Goal: Task Accomplishment & Management: Complete application form

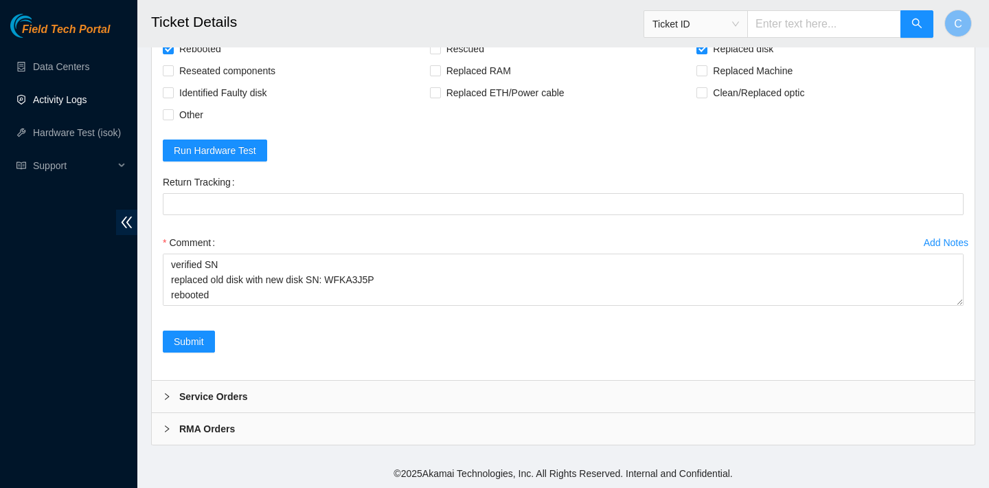
scroll to position [15, 0]
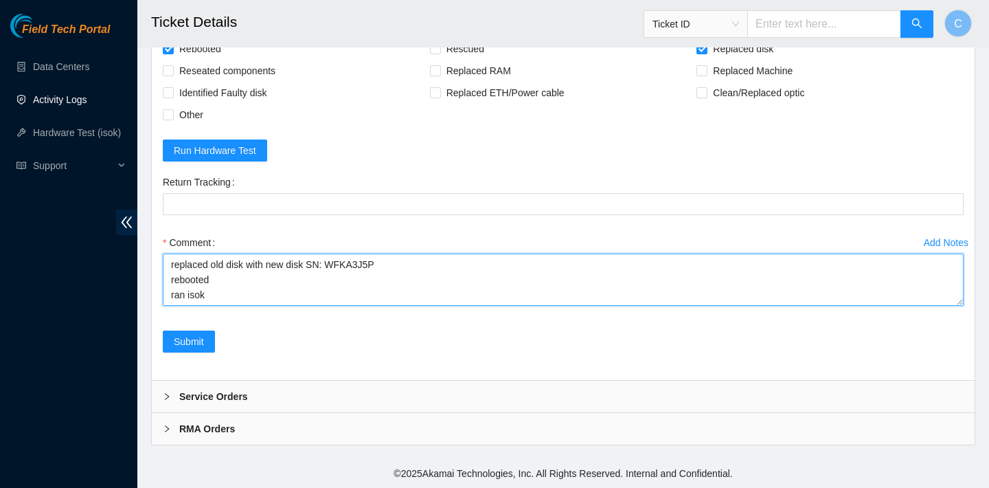
click at [285, 290] on textarea "verified SN replaced old disk with new disk SN: WFKA3J5P rebooted ran isok" at bounding box center [563, 280] width 801 height 52
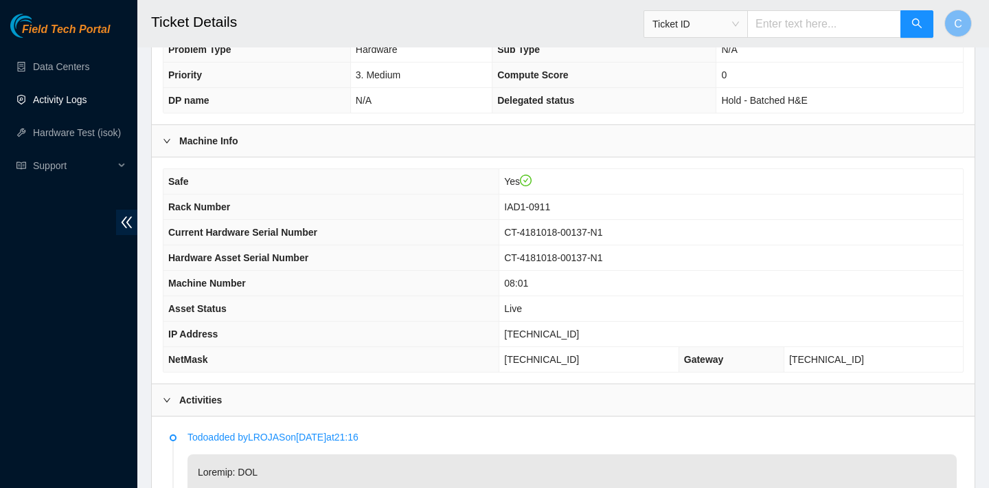
scroll to position [462, 0]
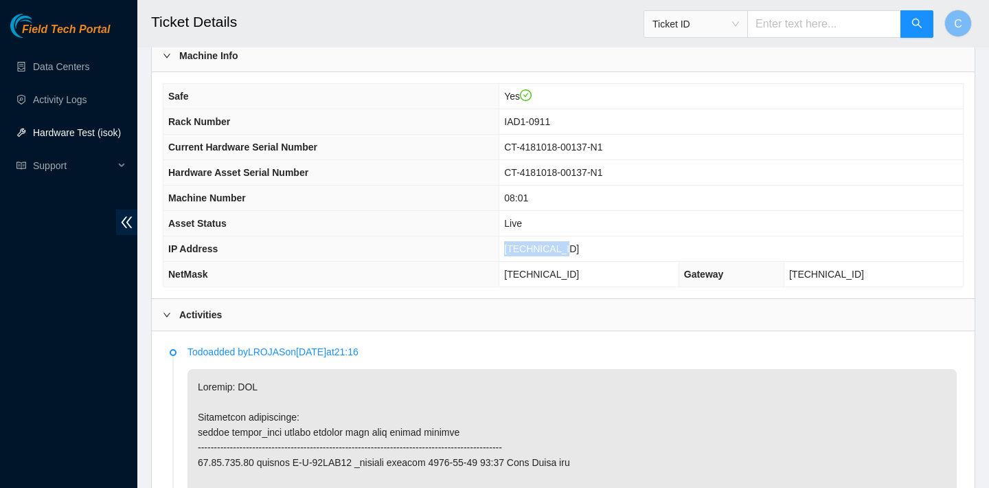
drag, startPoint x: 585, startPoint y: 249, endPoint x: 524, endPoint y: 249, distance: 60.5
click at [524, 249] on span "[TECHNICAL_ID]" at bounding box center [541, 248] width 75 height 11
copy span "[TECHNICAL_ID]"
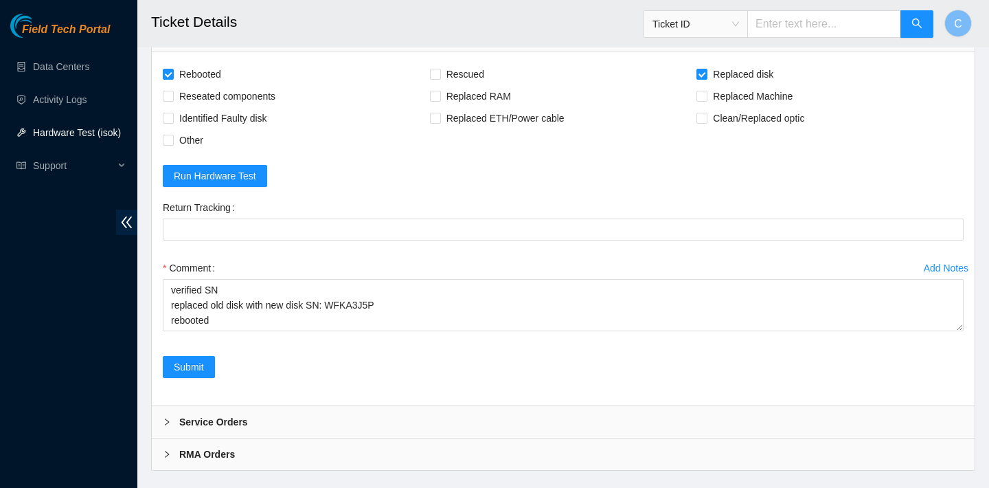
scroll to position [4232, 0]
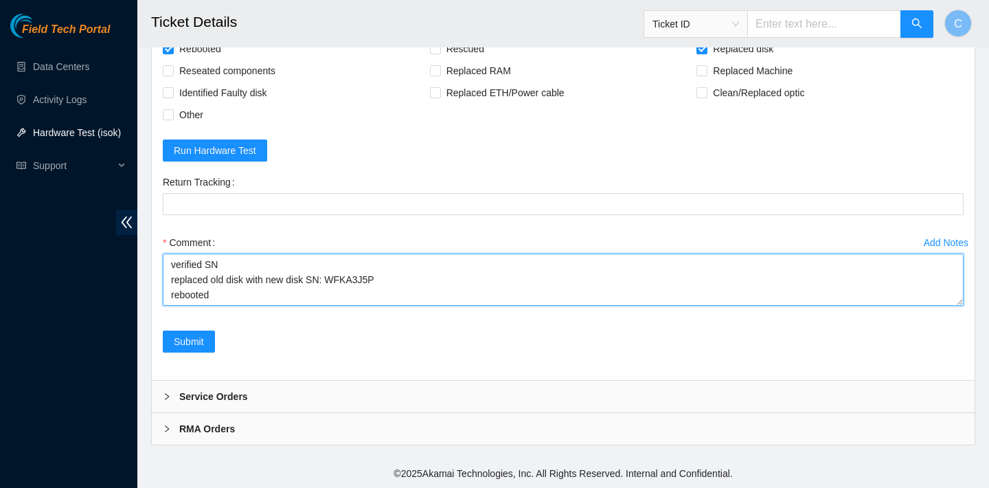
click at [229, 294] on textarea "verified SN replaced old disk with new disk SN: WFKA3J5P rebooted ran isok" at bounding box center [563, 280] width 801 height 52
click at [221, 289] on textarea "verified SN replaced old disk with new disk SN: WFKA3J5P rebooted ran isok" at bounding box center [563, 280] width 801 height 52
paste textarea "23.76.147.17 : passed: ok N/A 23.76.147.16 : failed: unpingable"
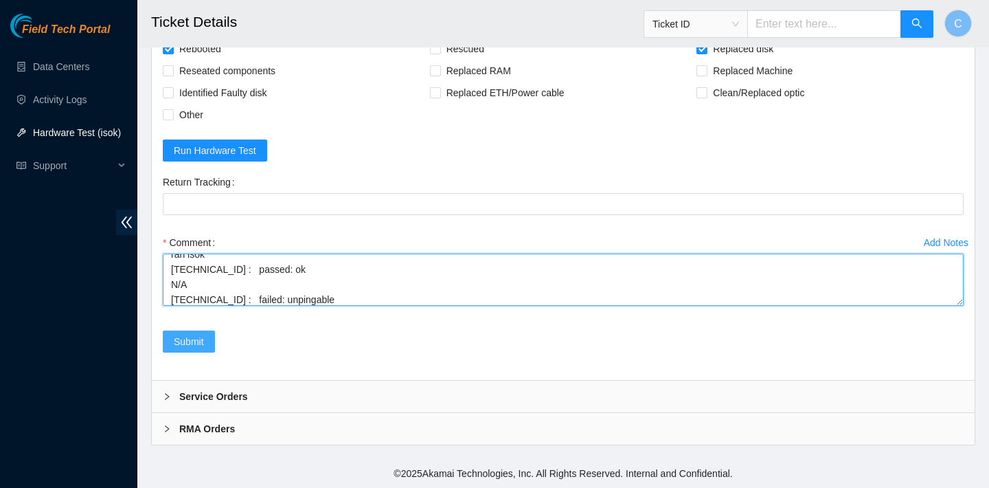
type textarea "verified SN replaced old disk with new disk SN: WFKA3J5P rebooted ran isok 23.7…"
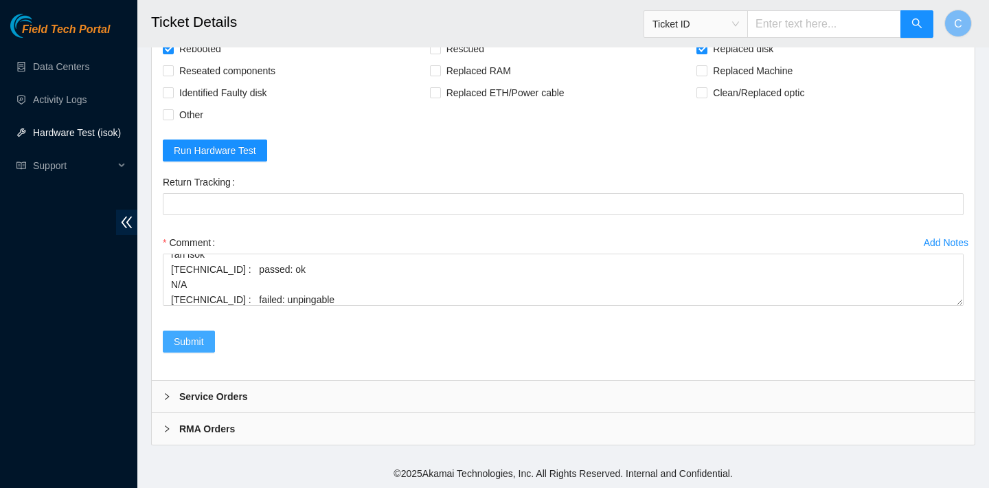
click at [187, 337] on span "Submit" at bounding box center [189, 341] width 30 height 15
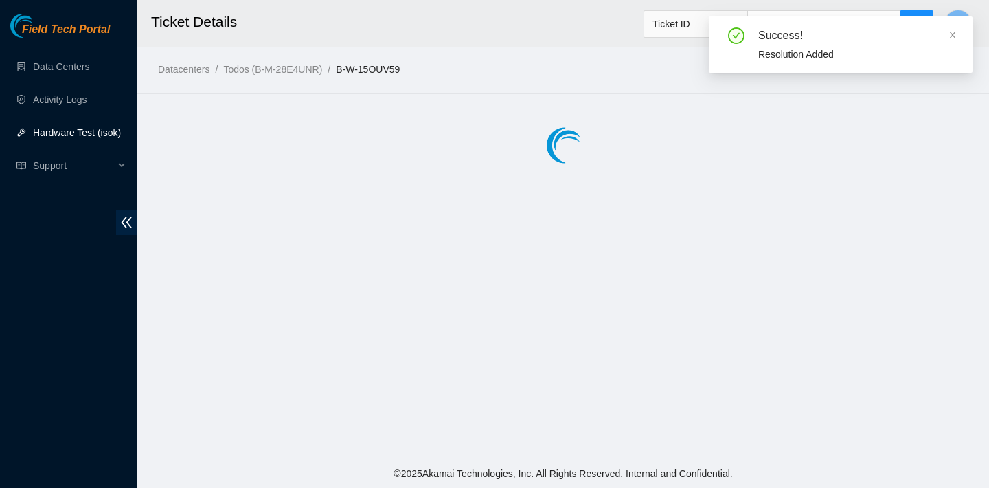
scroll to position [0, 0]
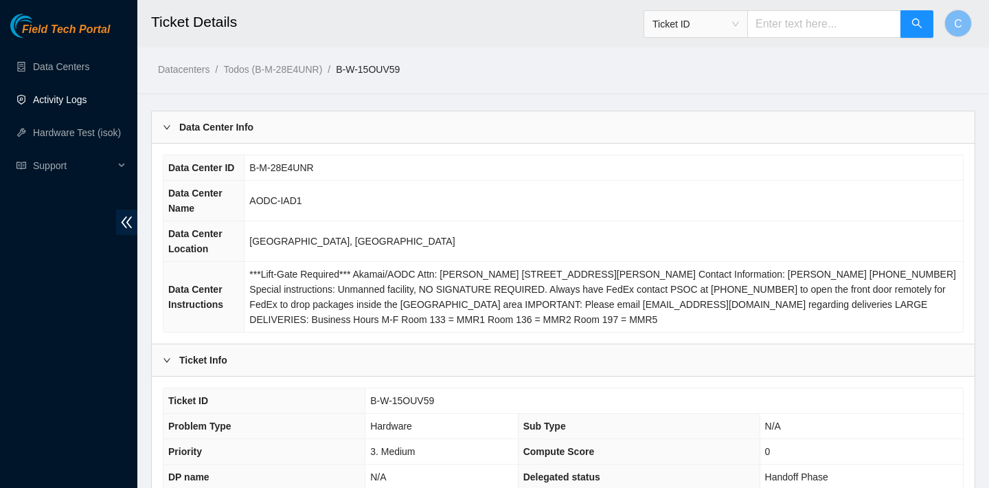
click at [77, 94] on link "Activity Logs" at bounding box center [60, 99] width 54 height 11
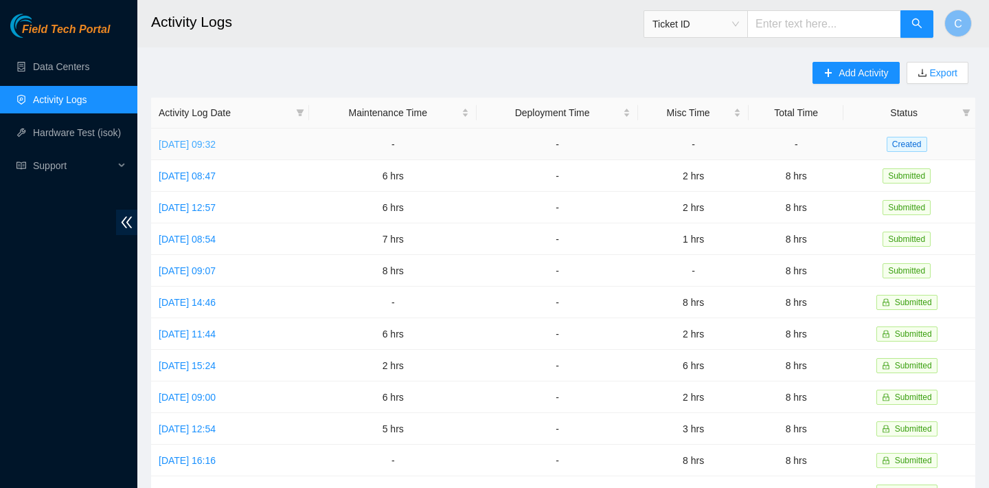
click at [216, 142] on link "Tue, 16 Sep 2025 09:32" at bounding box center [187, 144] width 57 height 11
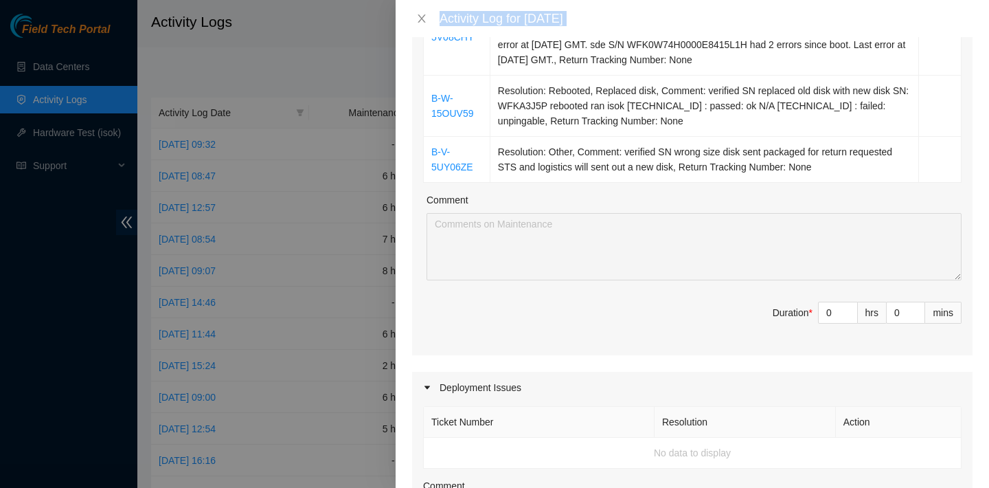
scroll to position [820, 0]
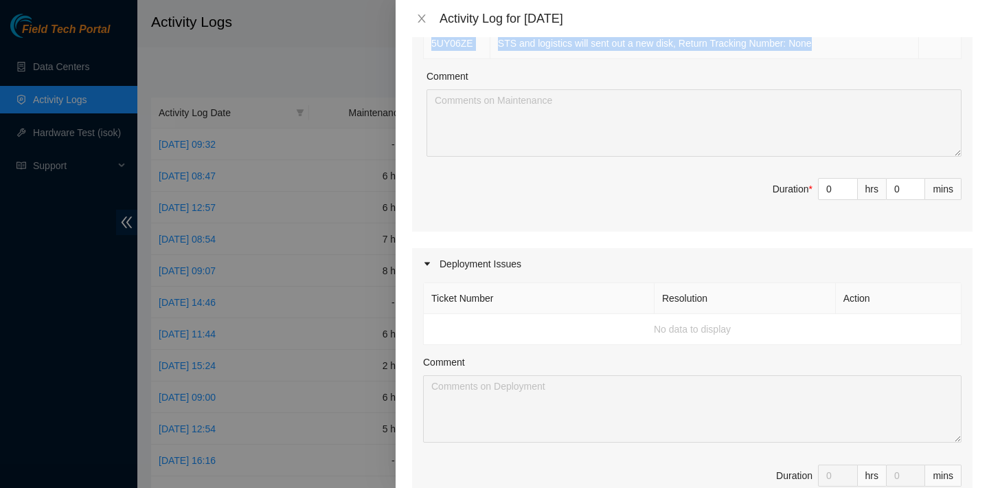
drag, startPoint x: 436, startPoint y: 208, endPoint x: 642, endPoint y: 71, distance: 247.9
copy tbody "B-V-5UYQ02P Resolution: Rebooted, Replaced disk, Comment: verified SN replaced …"
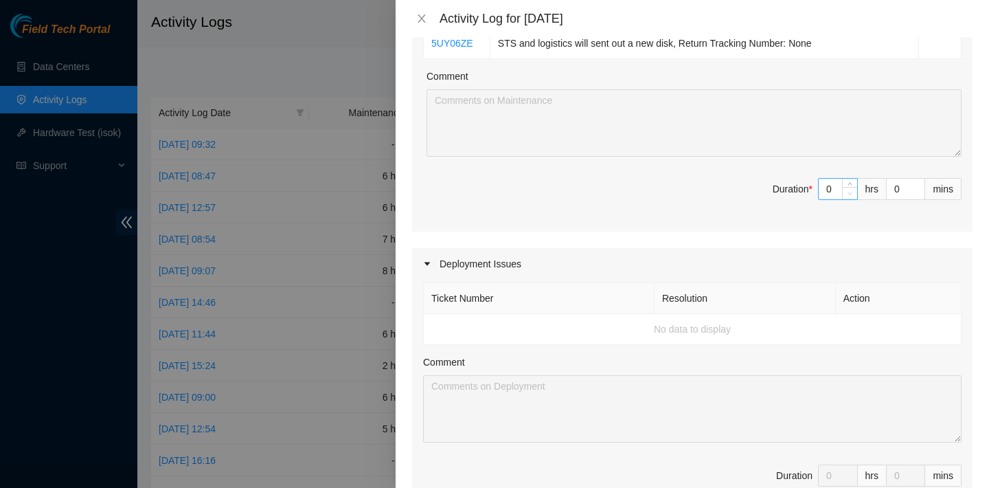
click at [842, 199] on span "Decrease Value" at bounding box center [849, 193] width 15 height 12
type input "1"
click at [849, 188] on icon "up" at bounding box center [850, 185] width 5 height 5
type input "2"
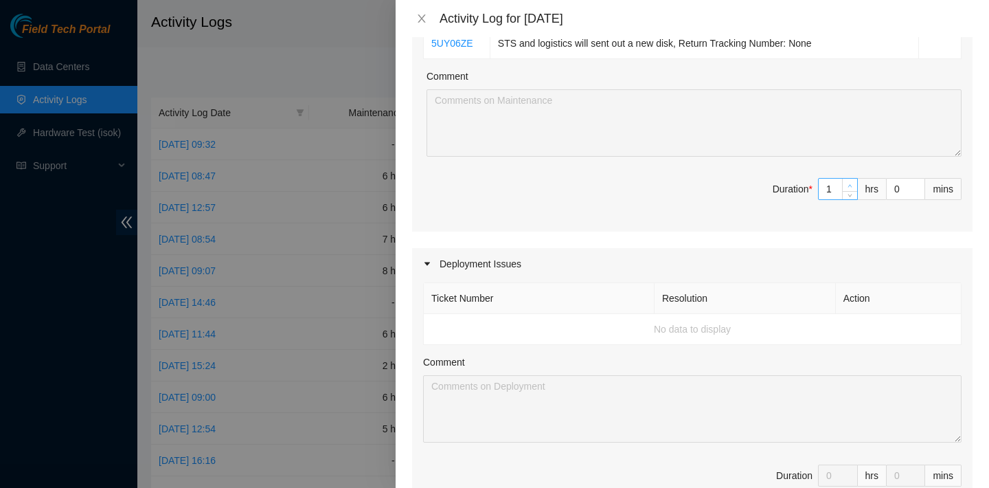
type input "2"
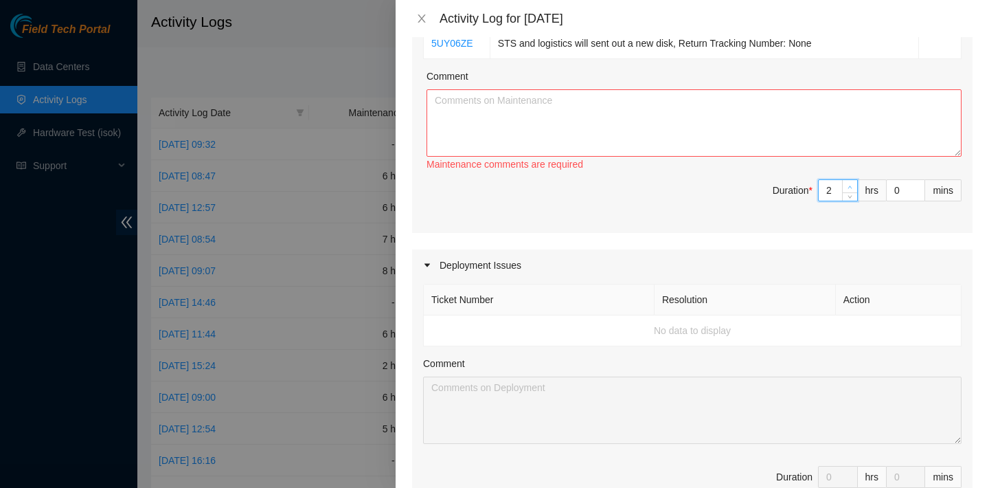
click at [849, 190] on icon "up" at bounding box center [850, 187] width 5 height 5
type input "3"
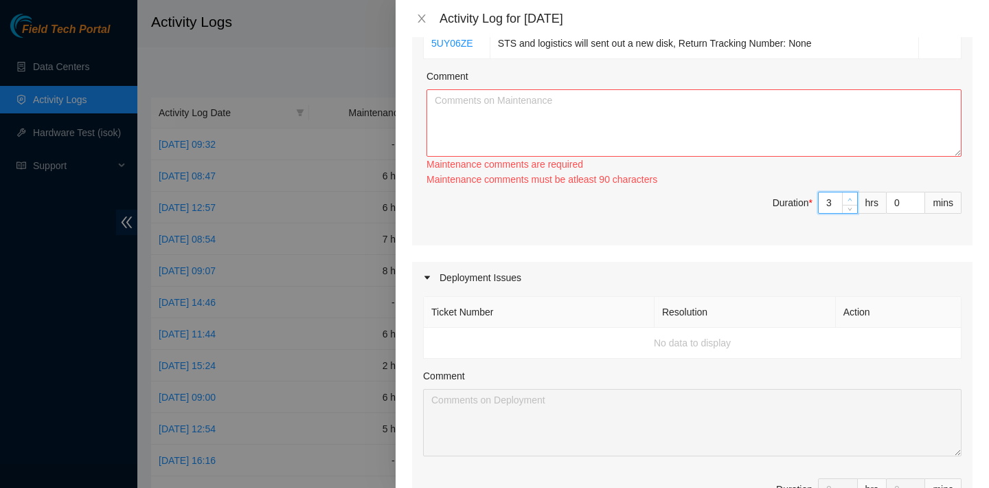
click at [849, 201] on span "Increase Value" at bounding box center [849, 198] width 15 height 12
type input "4"
click at [849, 203] on span "up" at bounding box center [850, 199] width 8 height 8
type input "5"
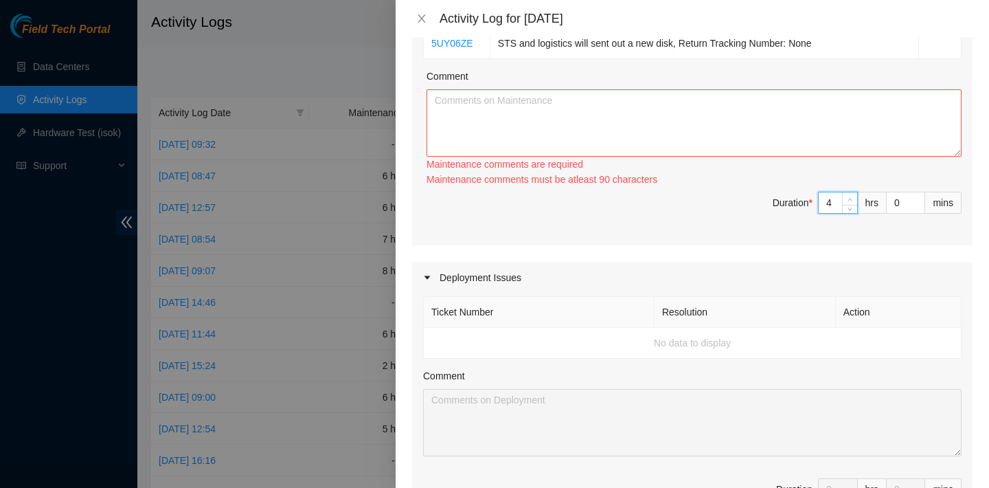
type input "5"
click at [849, 203] on span "up" at bounding box center [850, 199] width 8 height 8
type input "6"
click at [849, 203] on span "up" at bounding box center [850, 199] width 8 height 8
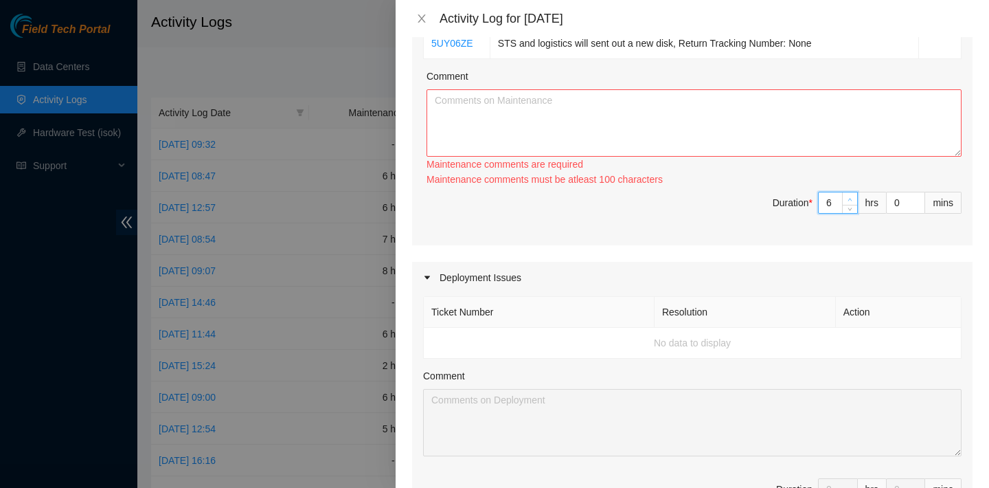
type input "7"
click at [849, 203] on span "up" at bounding box center [850, 199] width 8 height 8
type input "8"
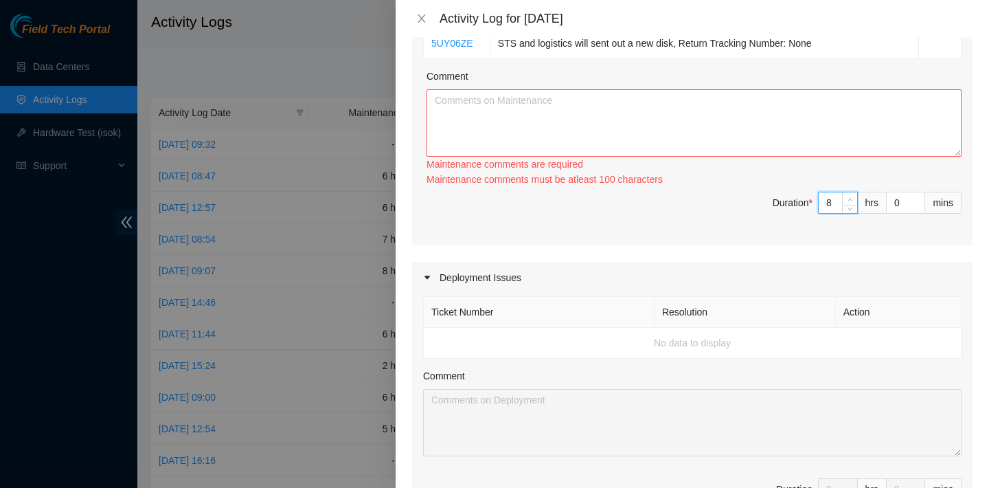
click at [849, 203] on span "up" at bounding box center [850, 199] width 8 height 8
click at [798, 153] on textarea "Comment" at bounding box center [694, 122] width 535 height 67
paste textarea "B-V-5UYQ02P Resolution: Rebooted, Replaced disk, Comment: verified SN replaced …"
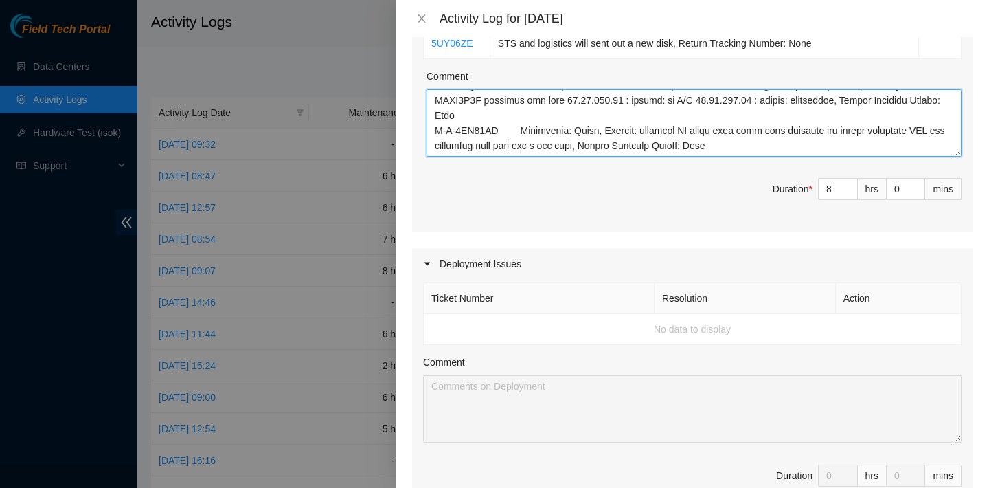
scroll to position [1224, 0]
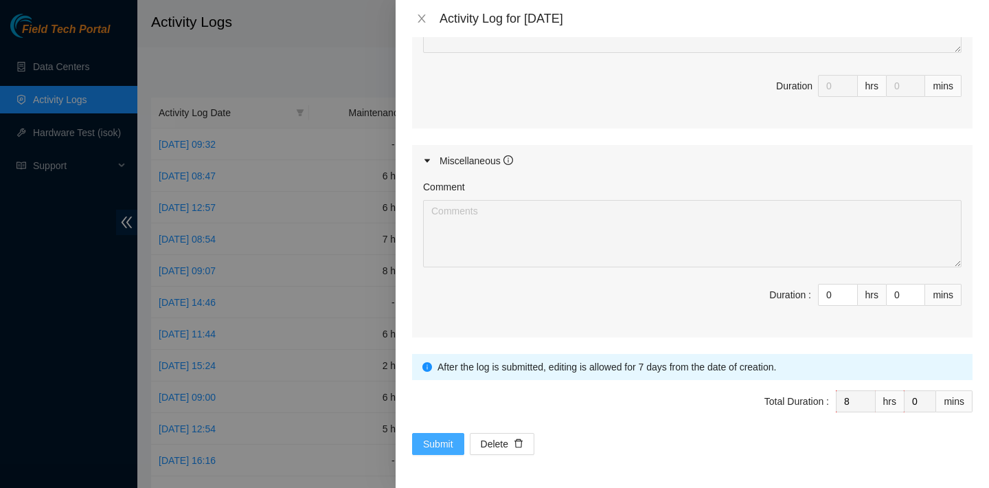
type textarea "B-V-5UYQ02P Resolution: Rebooted, Replaced disk, Comment: verified SN replaced …"
click at [440, 439] on span "Submit" at bounding box center [438, 443] width 30 height 15
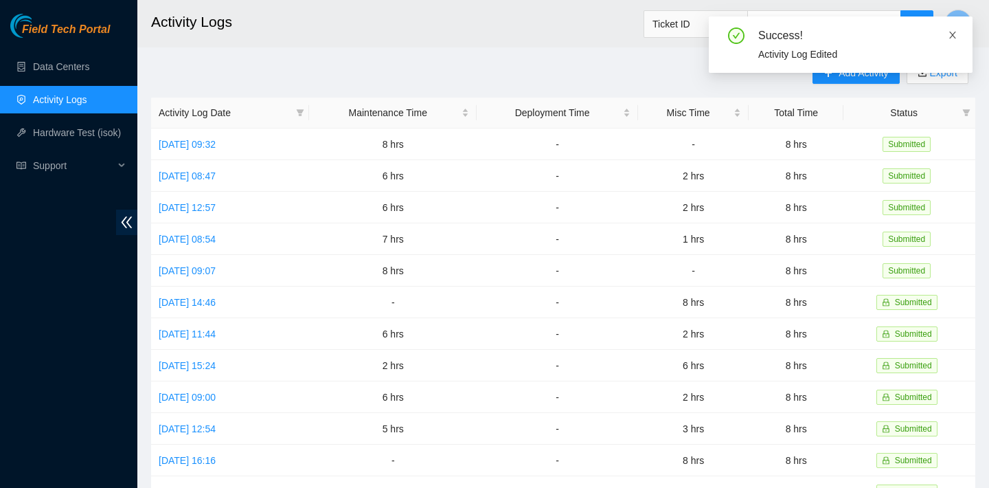
click at [953, 35] on icon "close" at bounding box center [953, 35] width 7 height 7
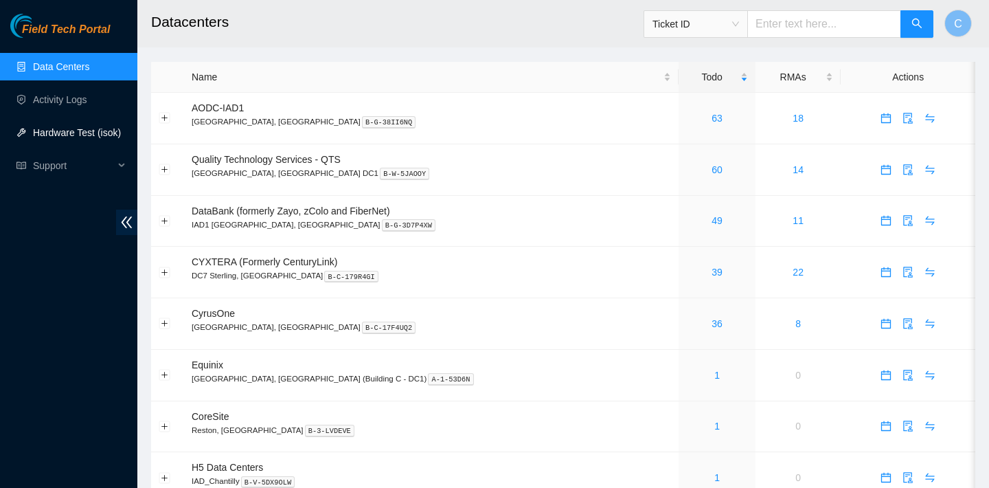
click at [69, 133] on link "Hardware Test (isok)" at bounding box center [77, 132] width 88 height 11
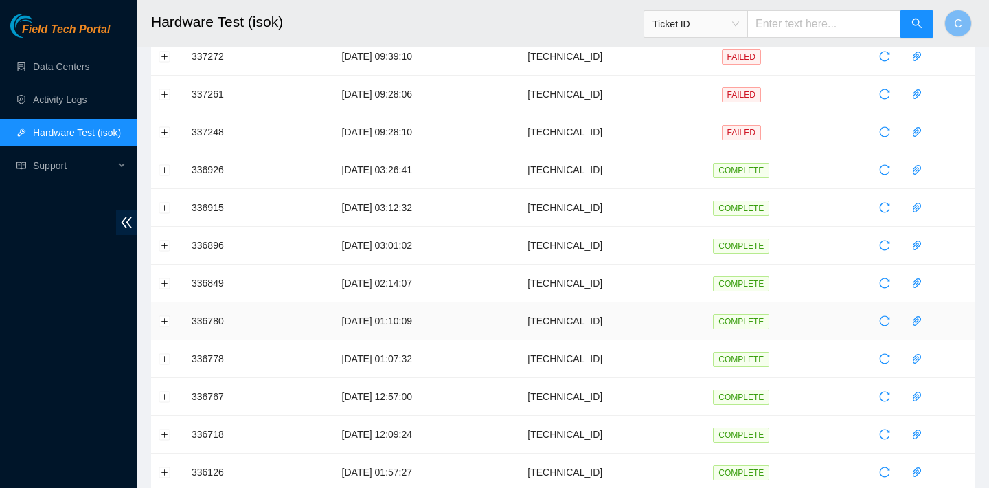
scroll to position [239, 0]
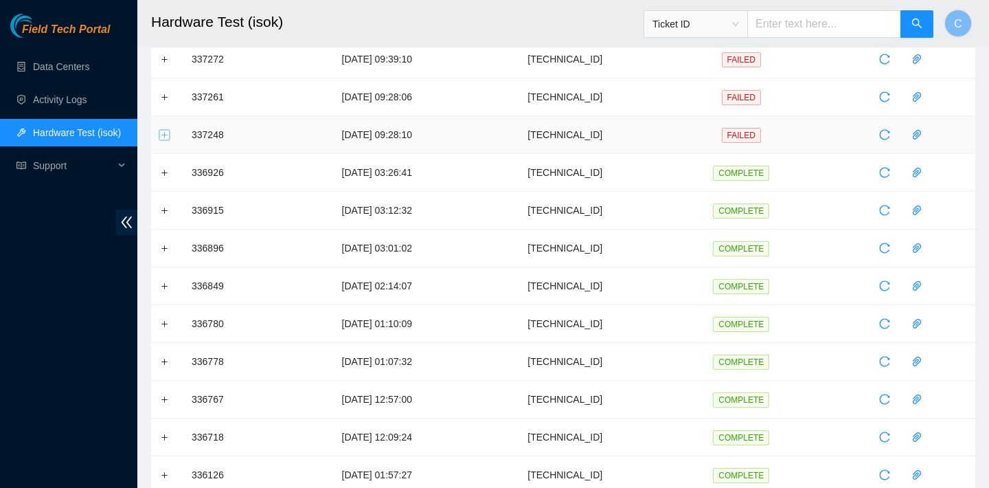
click at [162, 132] on button "Expand row" at bounding box center [164, 134] width 11 height 11
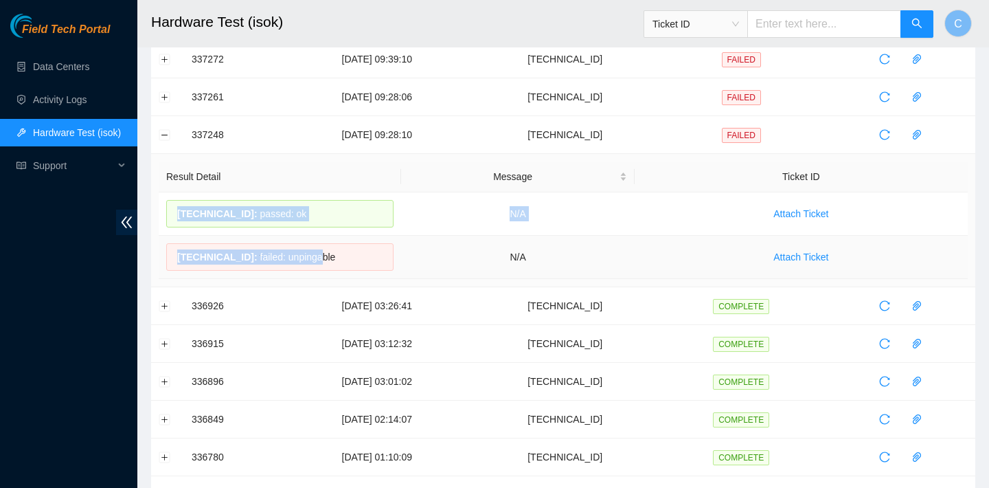
drag, startPoint x: 177, startPoint y: 212, endPoint x: 308, endPoint y: 248, distance: 136.0
click at [310, 249] on tbody "[TECHNICAL_ID] : passed: ok N/A Attach Ticket [TECHNICAL_ID] : failed: unpingab…" at bounding box center [563, 235] width 809 height 87
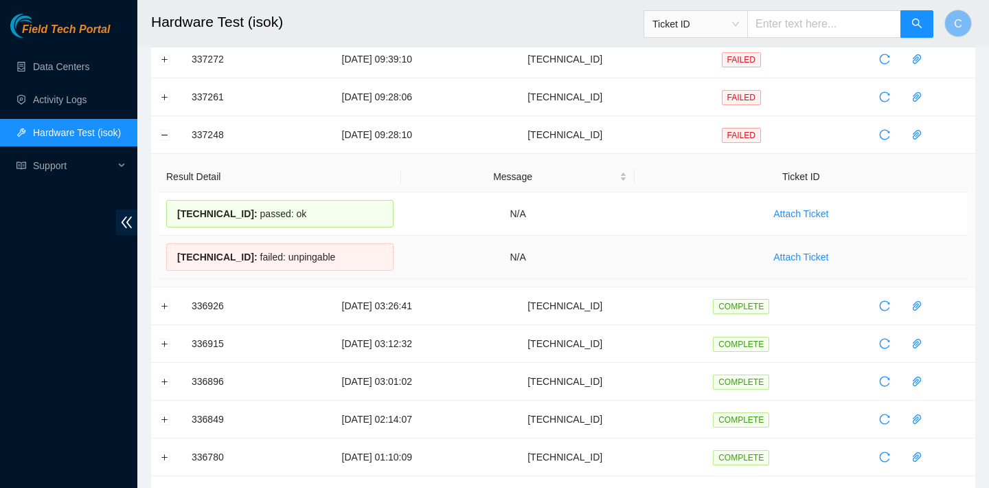
click at [391, 254] on div "[TECHNICAL_ID] : failed: unpingable" at bounding box center [279, 256] width 227 height 27
drag, startPoint x: 363, startPoint y: 256, endPoint x: 178, endPoint y: 210, distance: 190.5
click at [177, 210] on tbody "[TECHNICAL_ID] : passed: ok N/A Attach Ticket [TECHNICAL_ID] : failed: unpingab…" at bounding box center [563, 235] width 809 height 87
copy tbody "[TECHNICAL_ID] : passed: ok N/A Attach Ticket [TECHNICAL_ID] : failed: unpingab…"
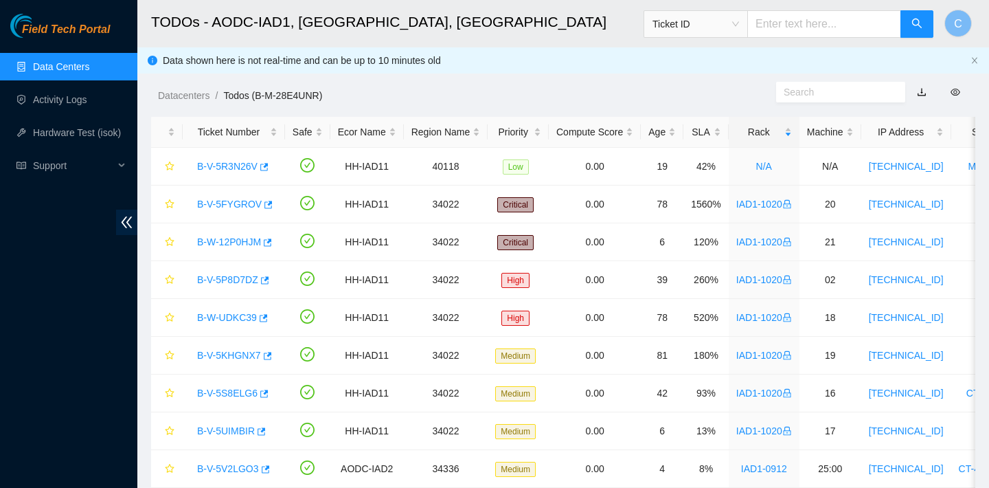
scroll to position [1790, 0]
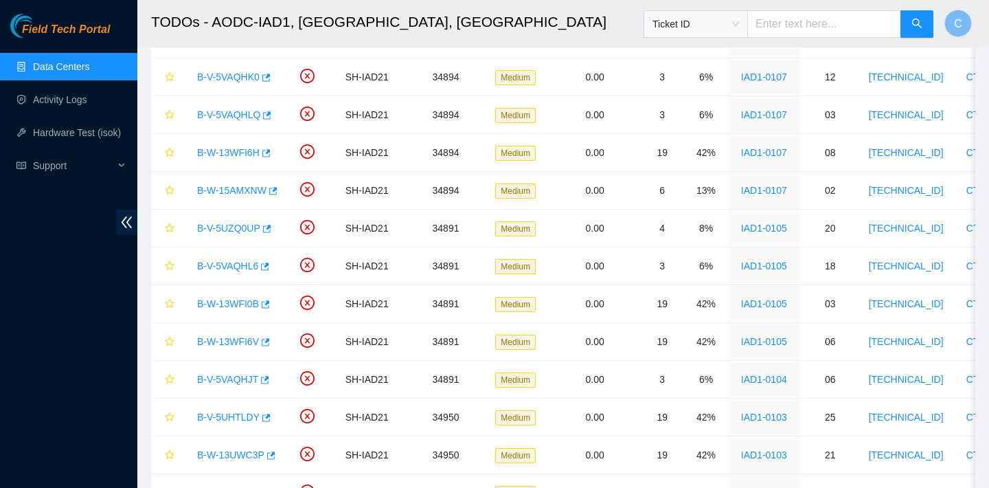
click at [62, 72] on link "Data Centers" at bounding box center [61, 66] width 56 height 11
